Goal: Transaction & Acquisition: Obtain resource

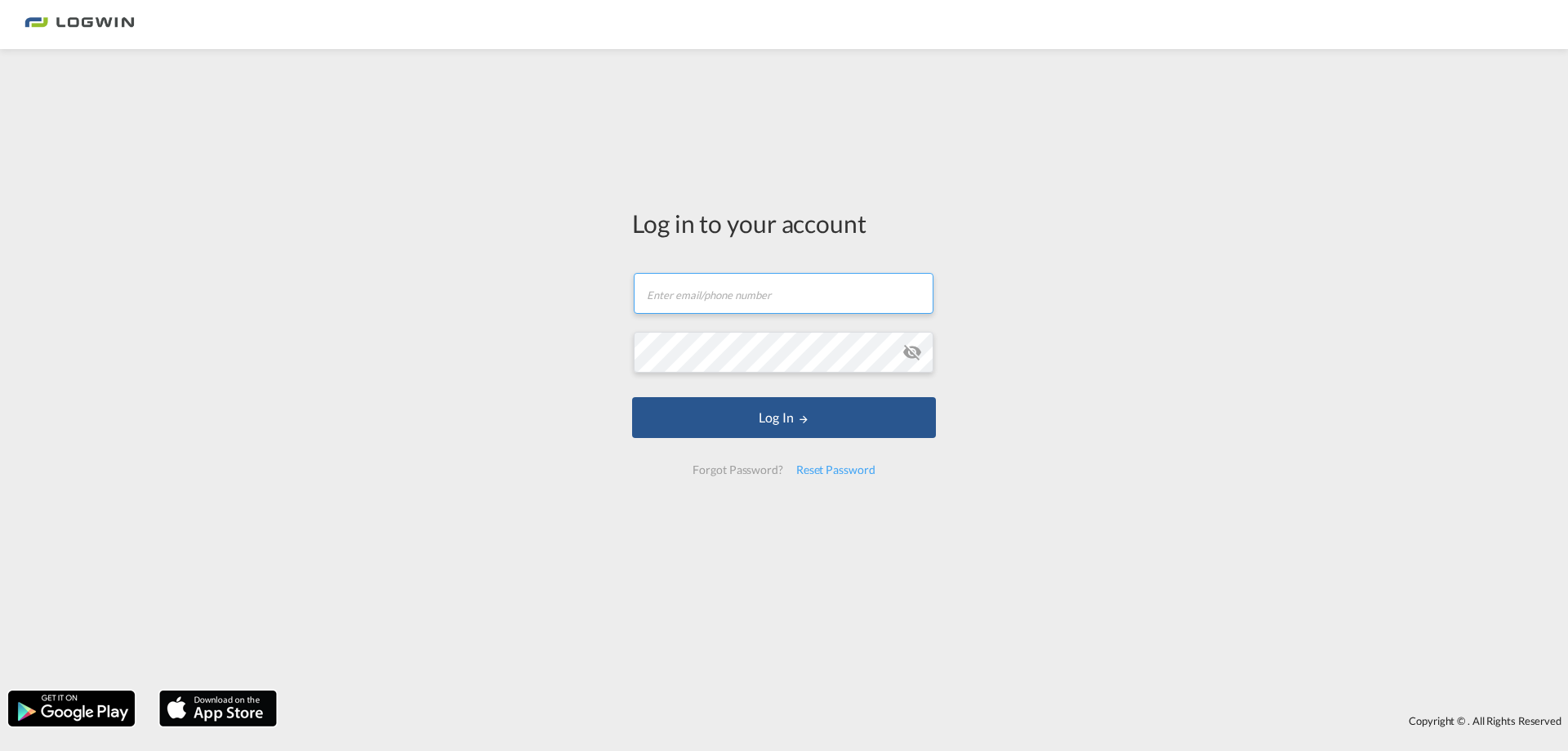
click at [751, 297] on input "text" at bounding box center [784, 294] width 300 height 41
type input "[PERSON_NAME][EMAIL_ADDRESS][PERSON_NAME][DOMAIN_NAME]"
click at [632, 397] on button "Log In" at bounding box center [784, 417] width 304 height 41
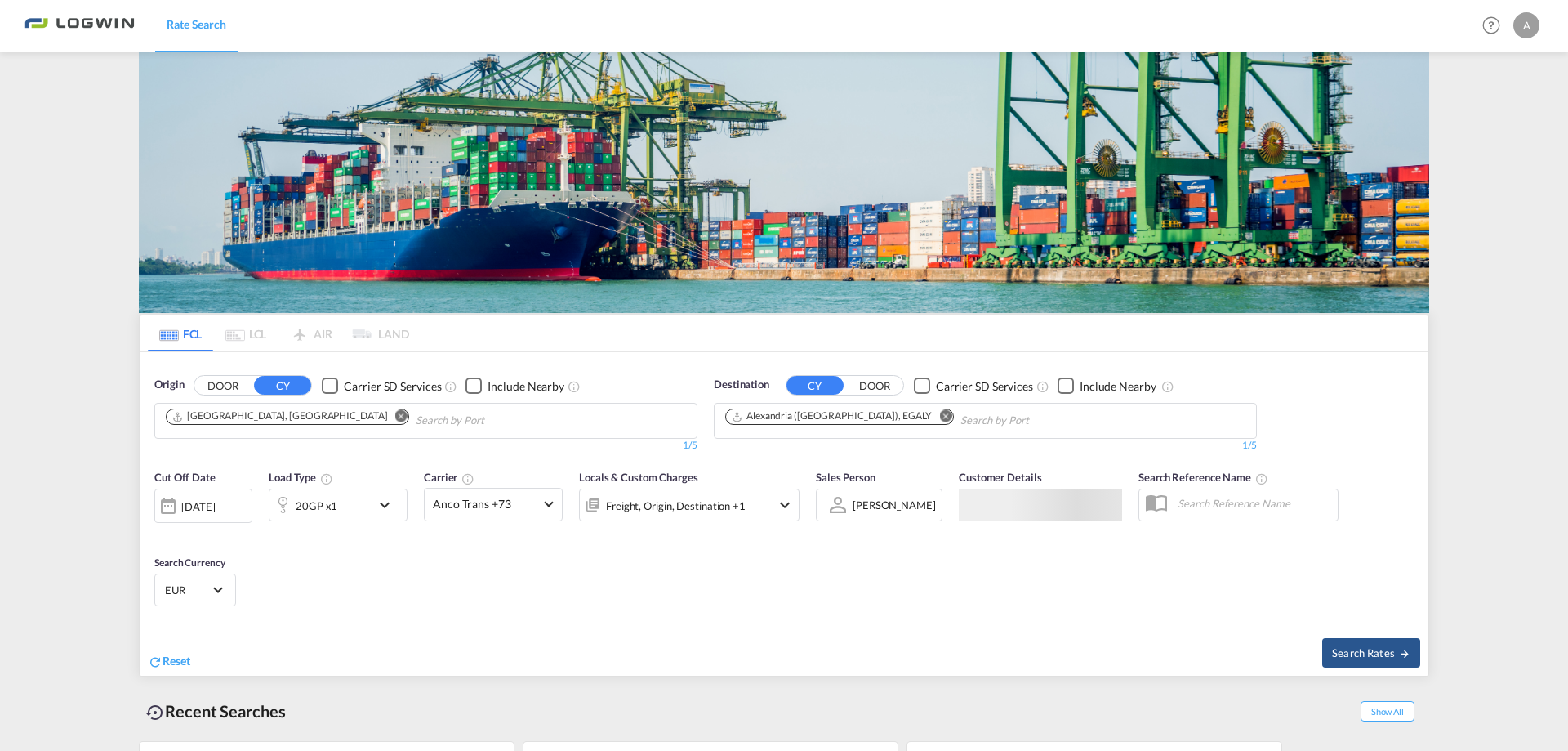
click at [415, 408] on input "Chips input." at bounding box center [493, 420] width 155 height 26
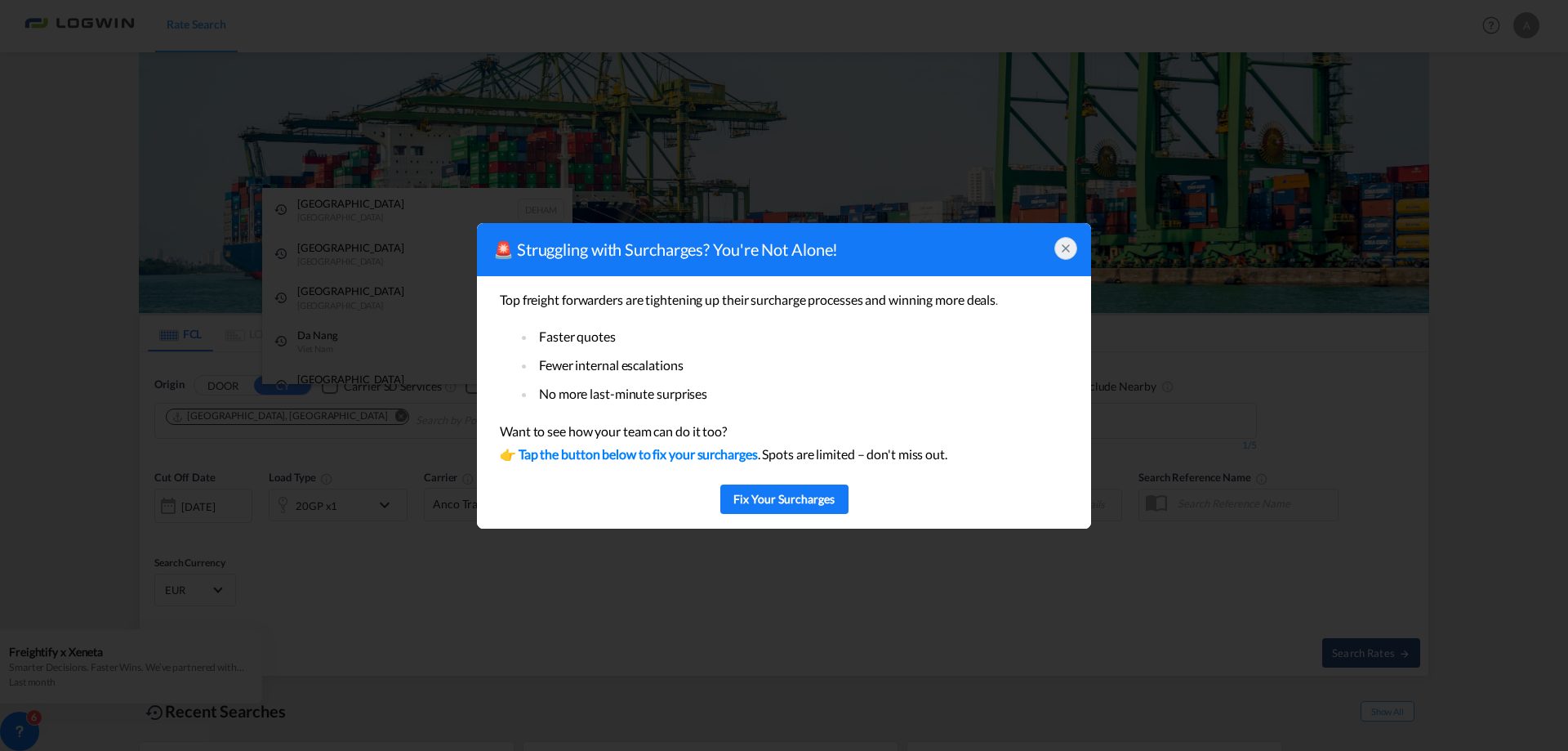
click at [1056, 248] on div at bounding box center [1065, 248] width 23 height 23
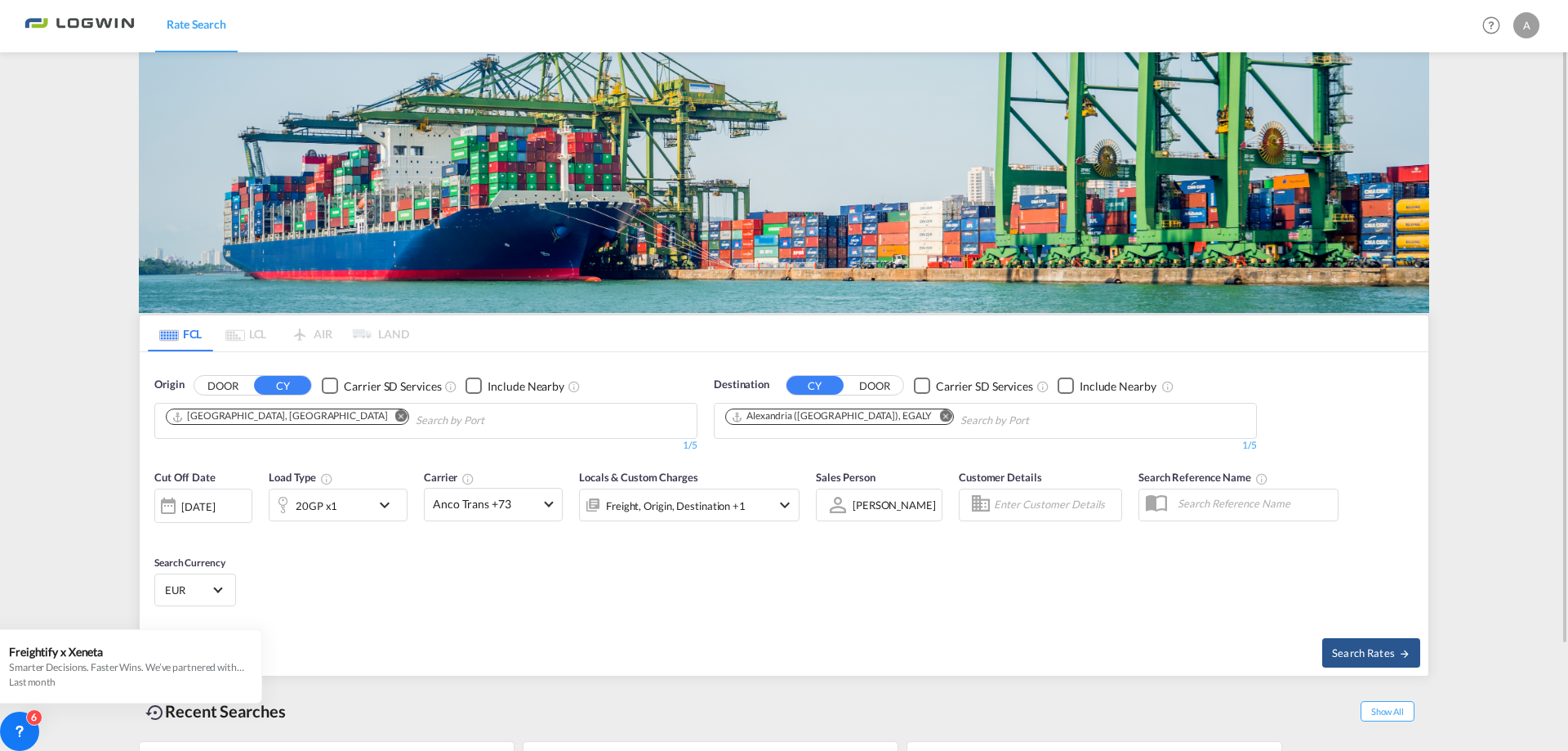
click at [939, 417] on md-icon "Remove" at bounding box center [945, 416] width 12 height 12
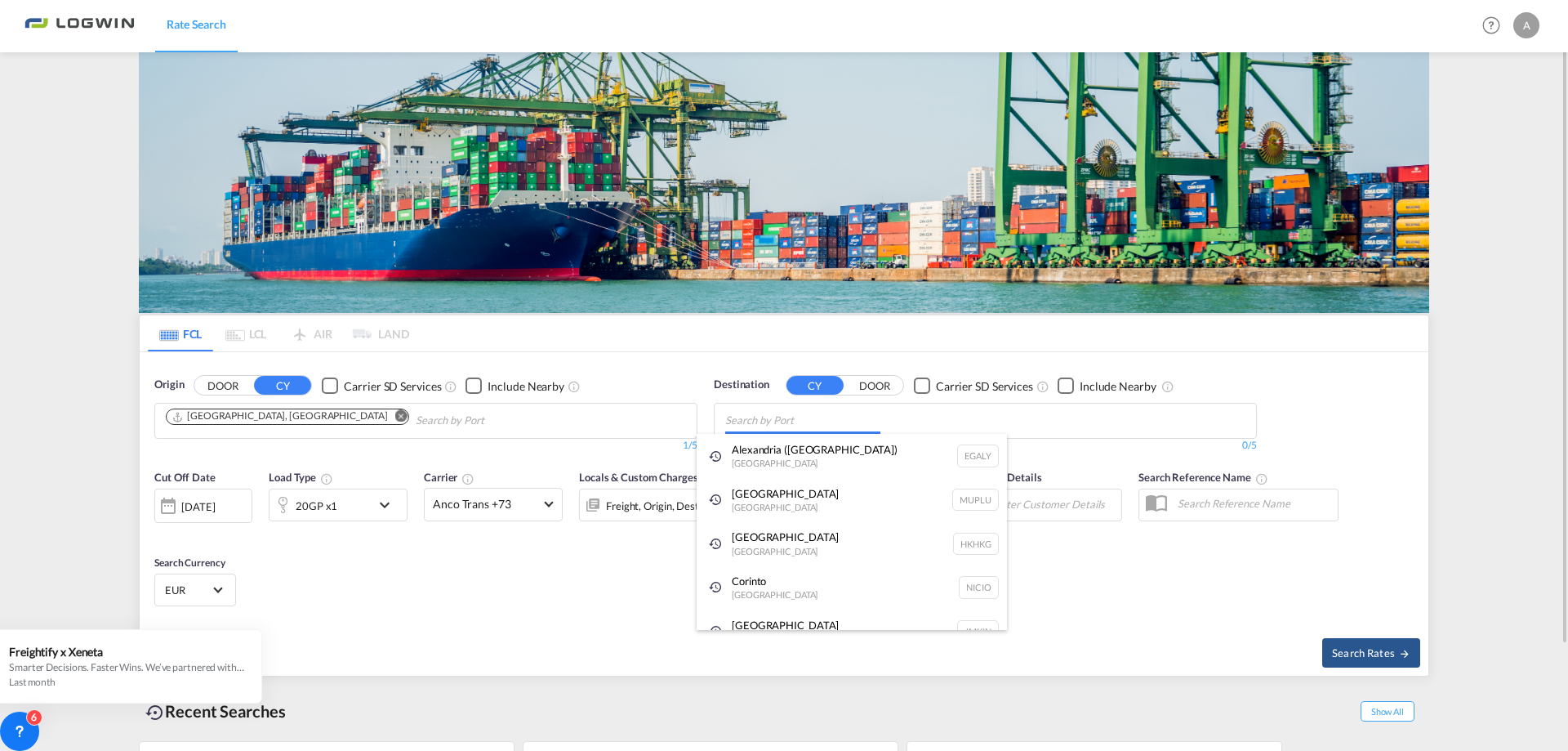
click at [889, 420] on body "Rate Search Rate Search Help Resources Product Release A My Profile Logout FCL …" at bounding box center [784, 376] width 1568 height 751
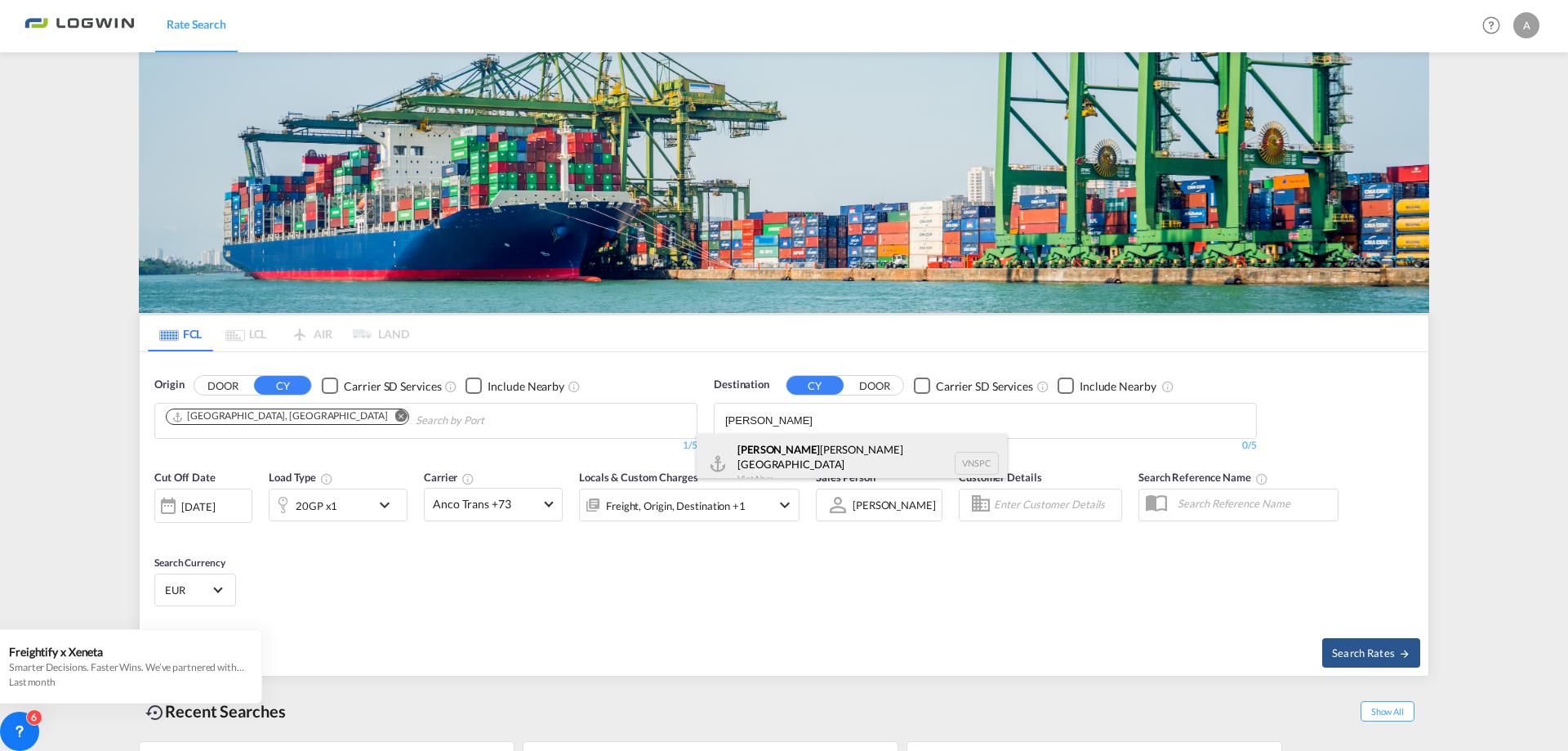
type input "[PERSON_NAME]"
click at [806, 452] on div "[PERSON_NAME] [GEOGRAPHIC_DATA] VNSPC" at bounding box center [851, 464] width 310 height 59
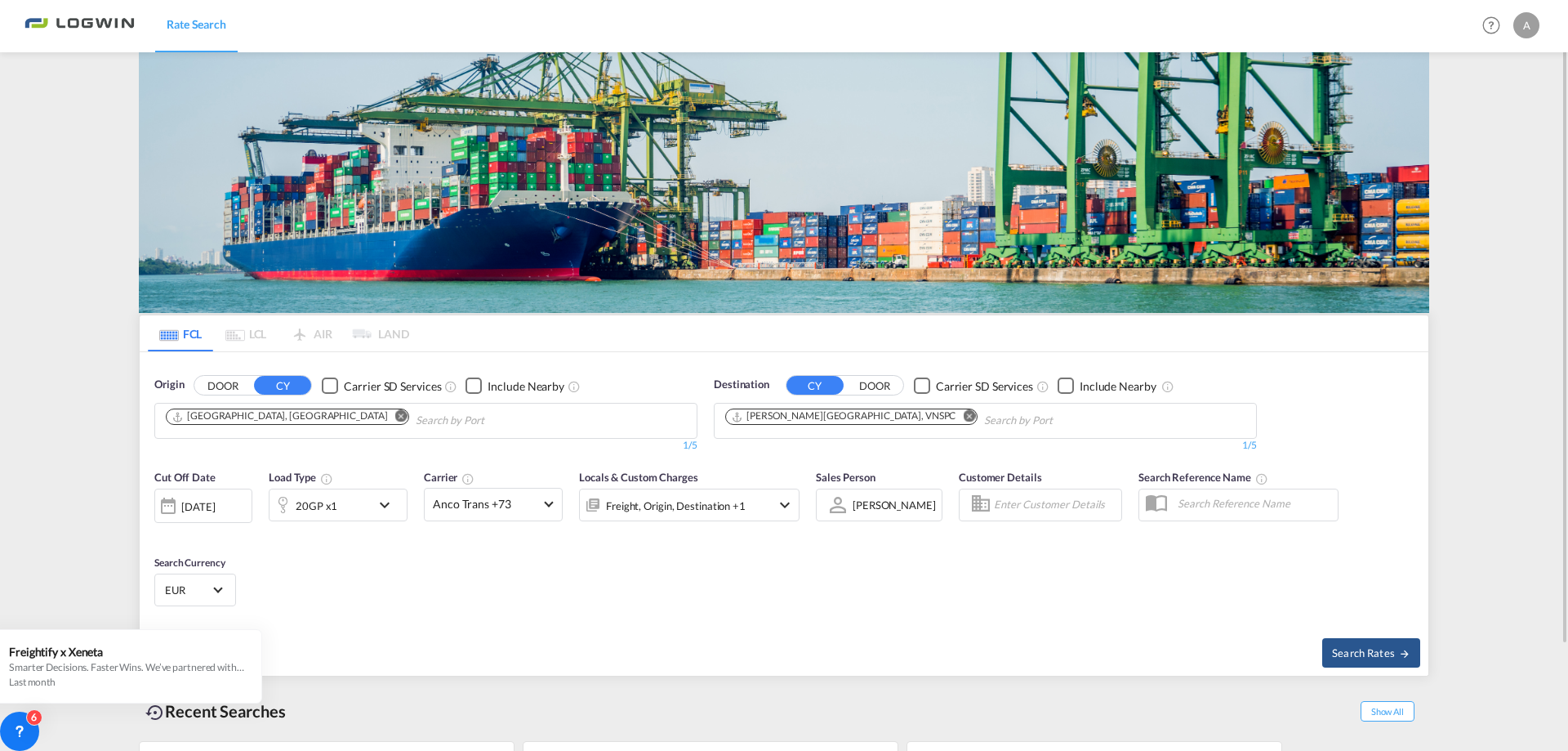
click at [375, 505] on md-icon "icon-chevron-down" at bounding box center [388, 505] width 28 height 20
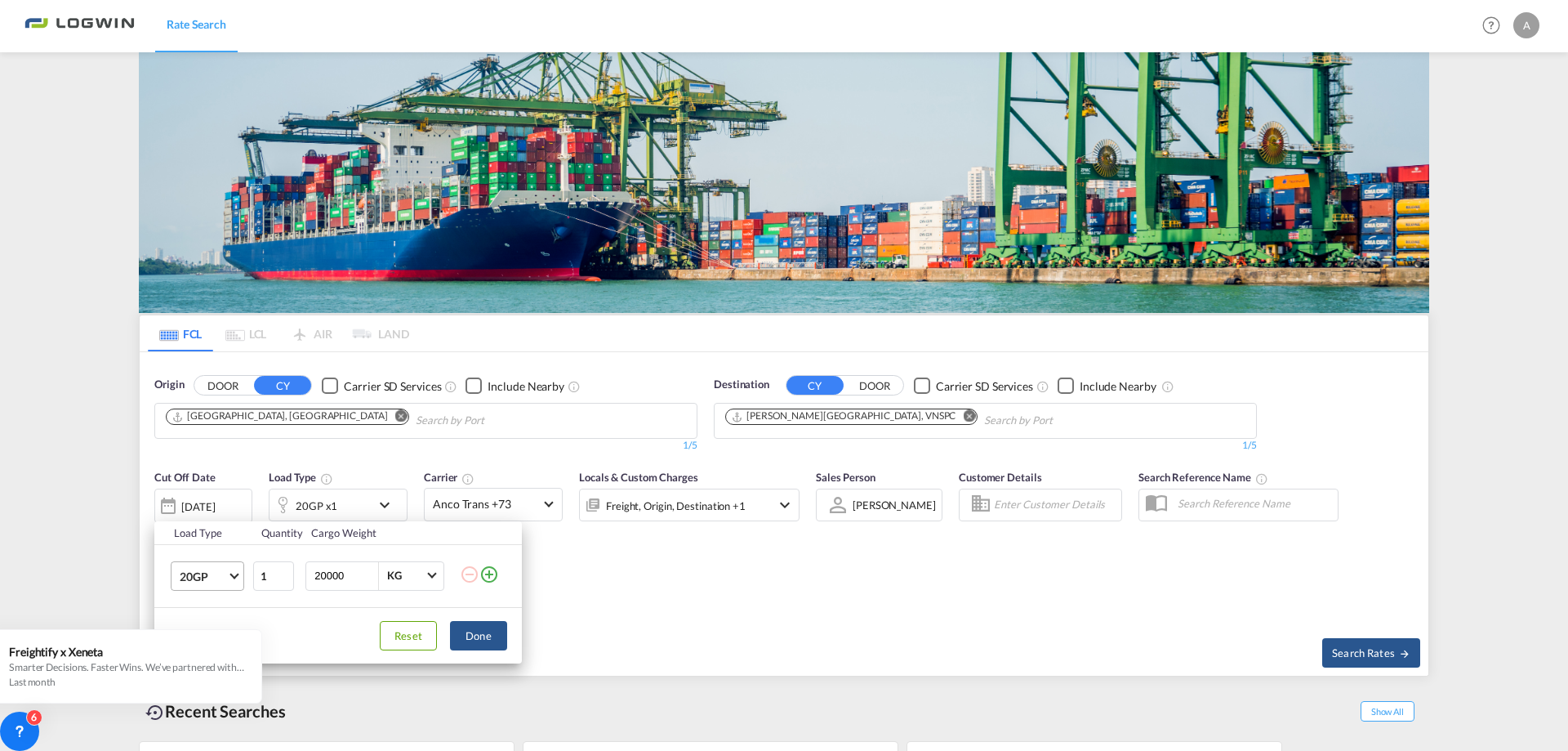
click at [237, 574] on span "Choose: \a20GP" at bounding box center [234, 574] width 9 height 9
click at [222, 585] on md-option "40GP" at bounding box center [221, 594] width 111 height 39
click at [466, 634] on button "Done" at bounding box center [478, 635] width 57 height 29
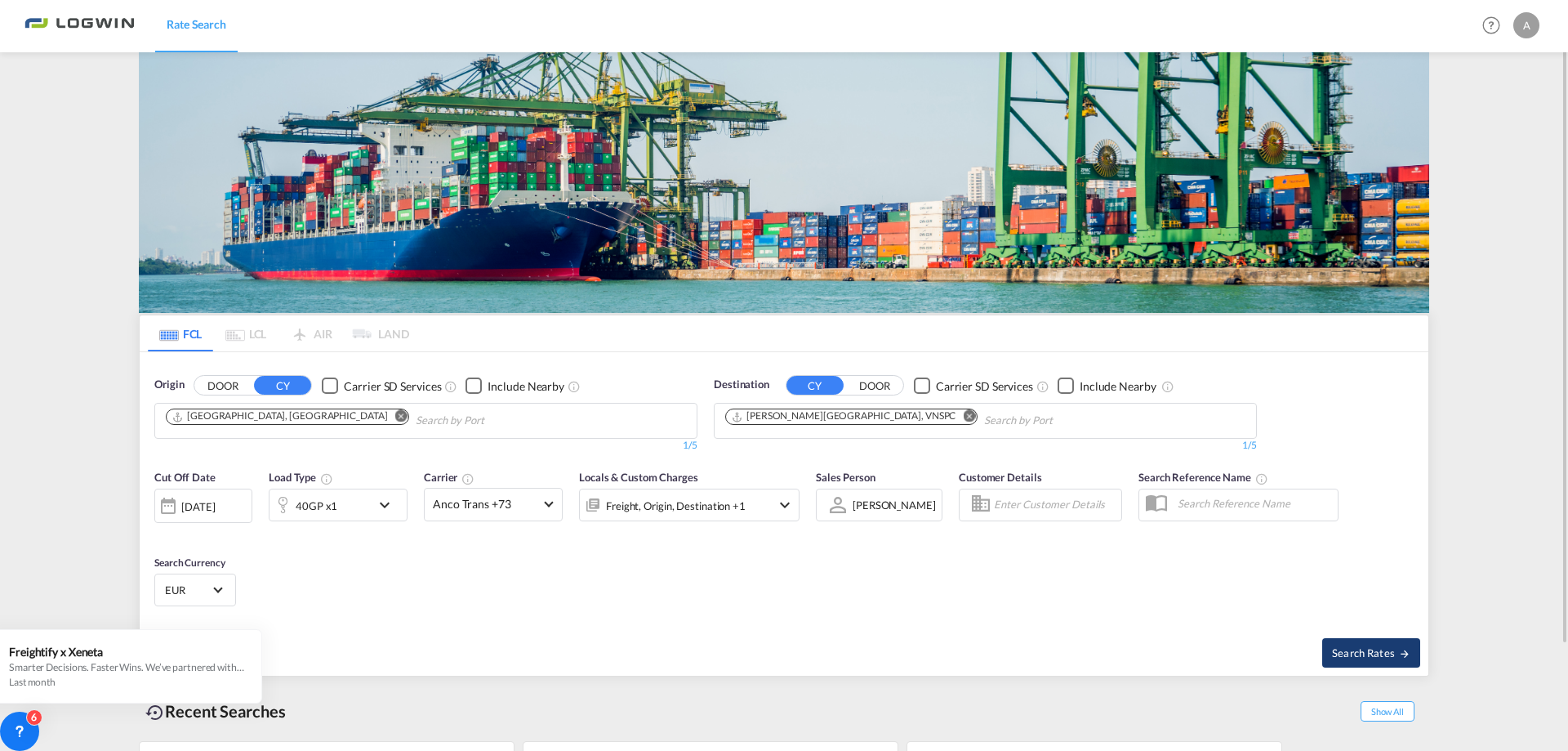
click at [1342, 647] on span "Search Rates" at bounding box center [1371, 652] width 78 height 13
type input "DEHAM to VNSPC / [DATE]"
